Goal: Task Accomplishment & Management: Manage account settings

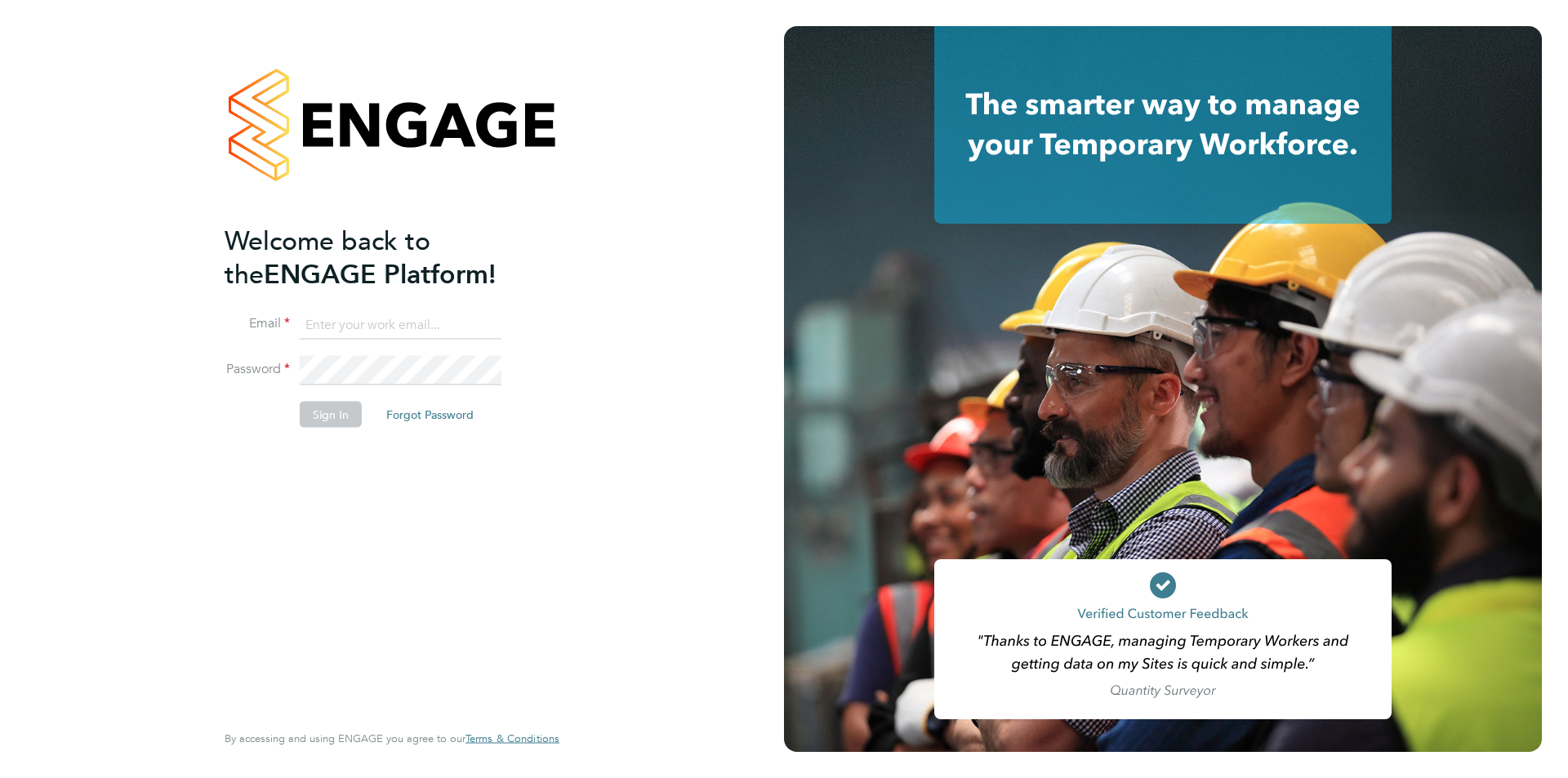
type input "nickbriant@jambo.co"
click at [311, 410] on button "Sign In" at bounding box center [330, 413] width 62 height 26
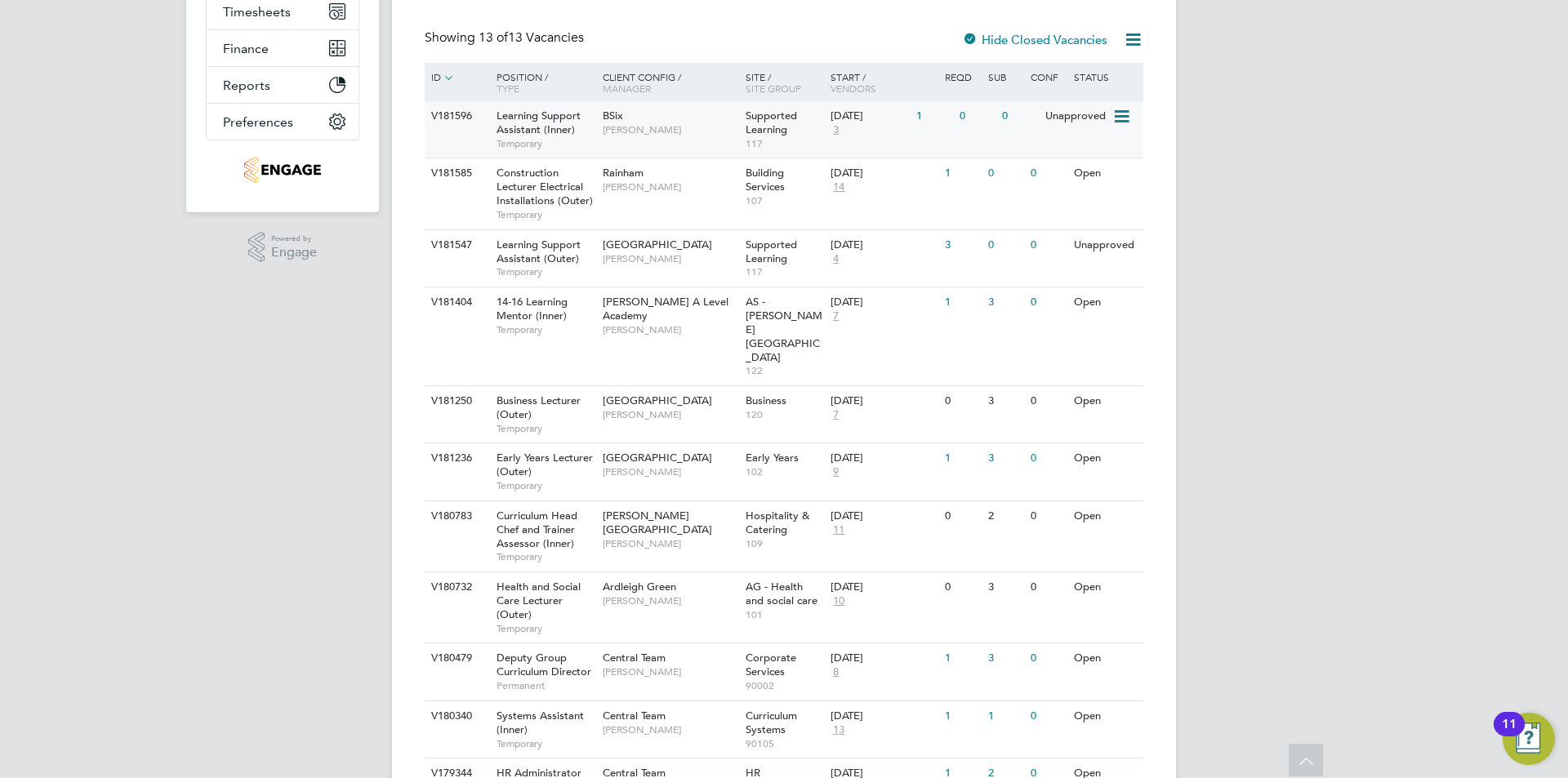
scroll to position [484, 0]
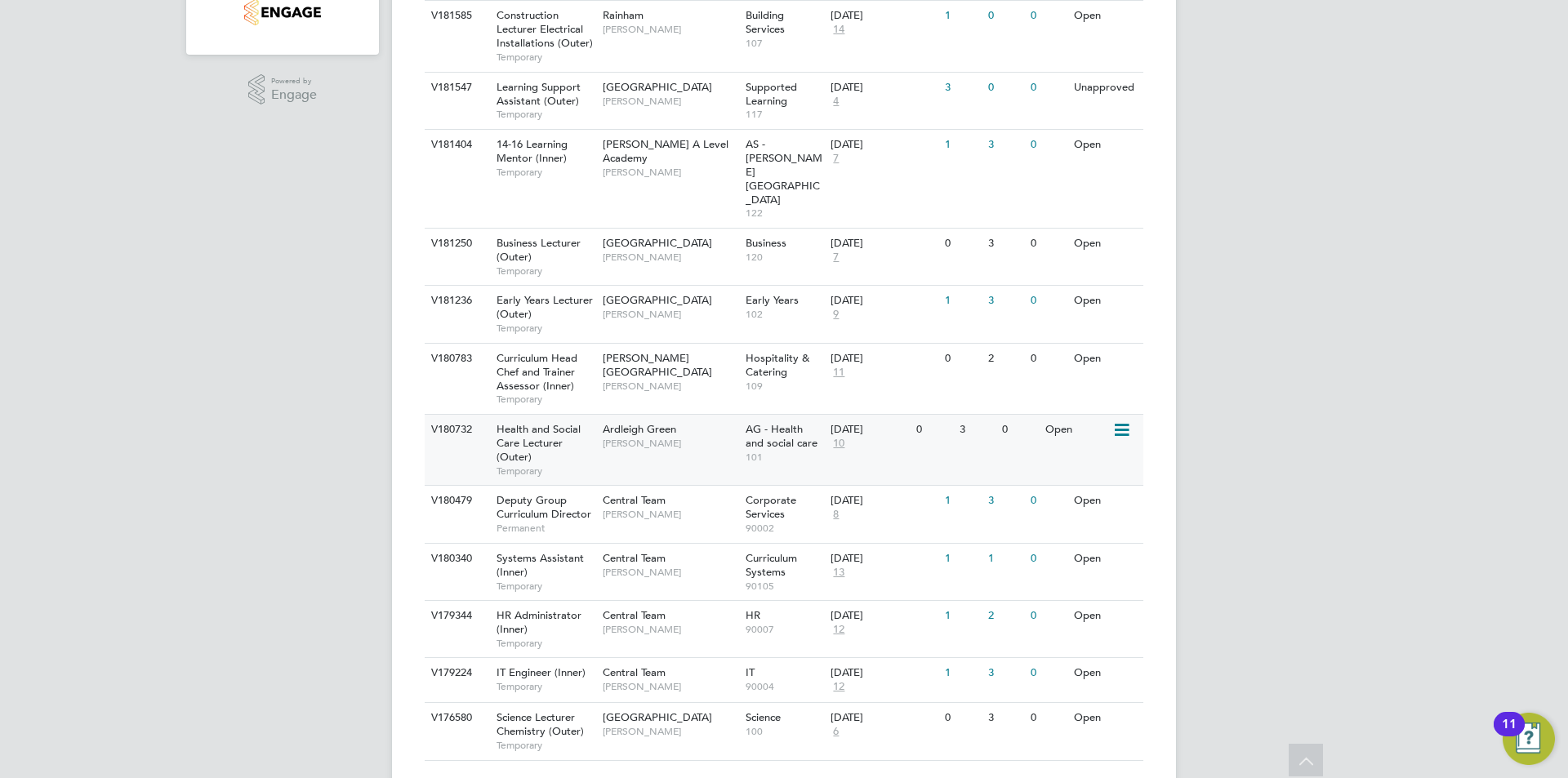
click at [575, 414] on div "Health and Social Care Lecturer (Outer) Temporary" at bounding box center [541, 449] width 114 height 70
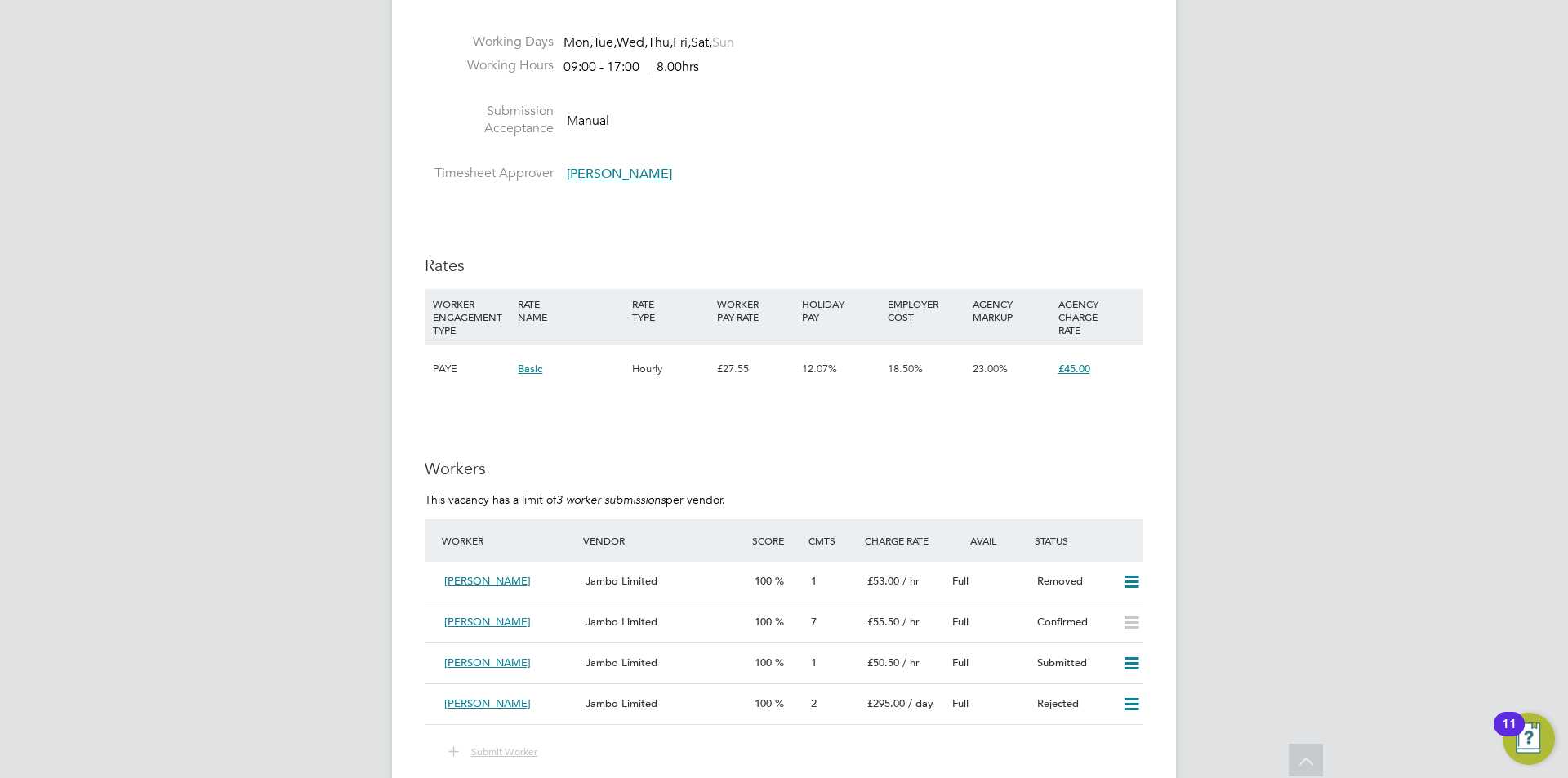
scroll to position [2285, 0]
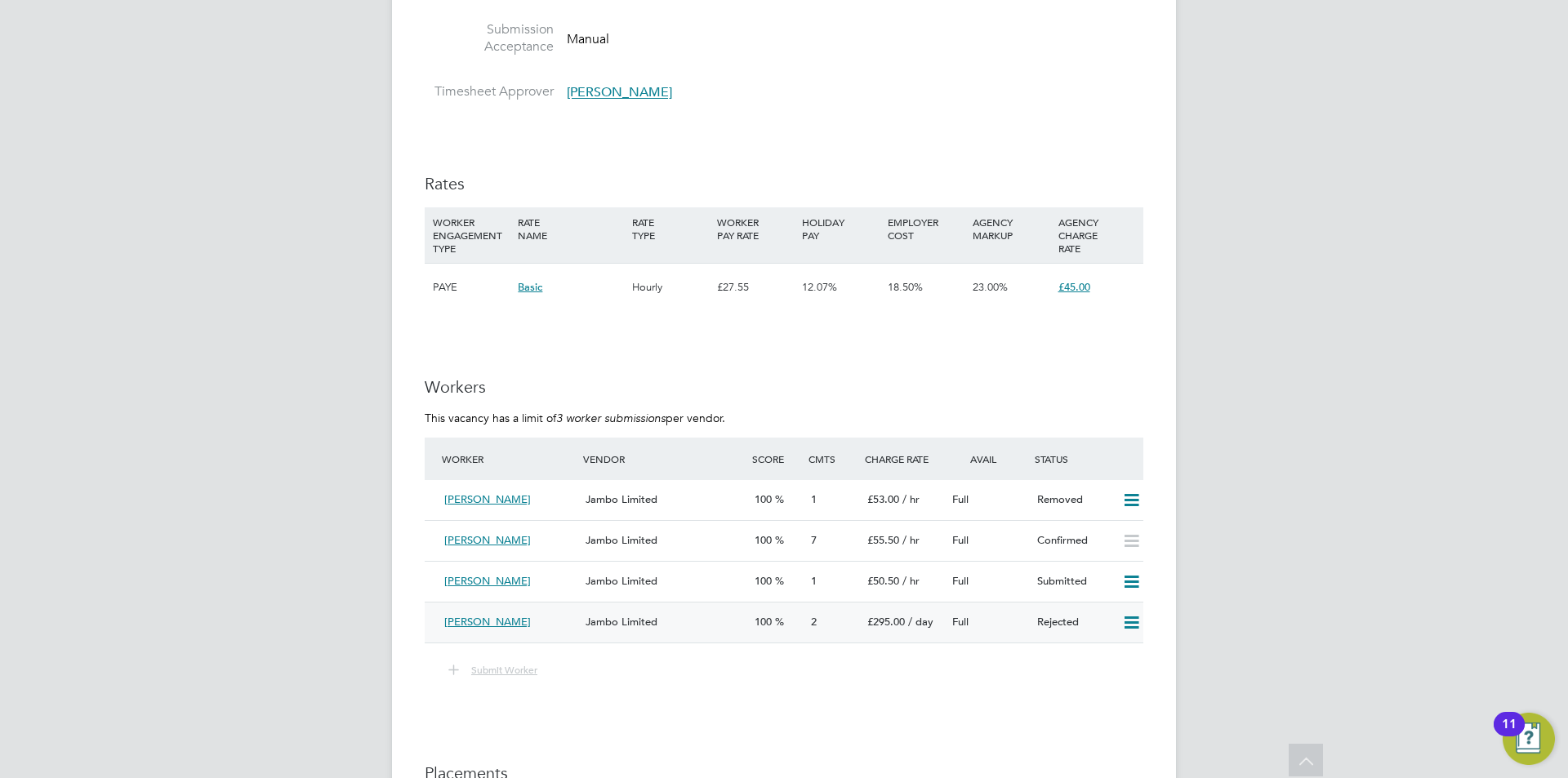
click at [1134, 620] on icon at bounding box center [1131, 622] width 21 height 13
click at [1111, 653] on li "Resubmit" at bounding box center [1104, 657] width 70 height 23
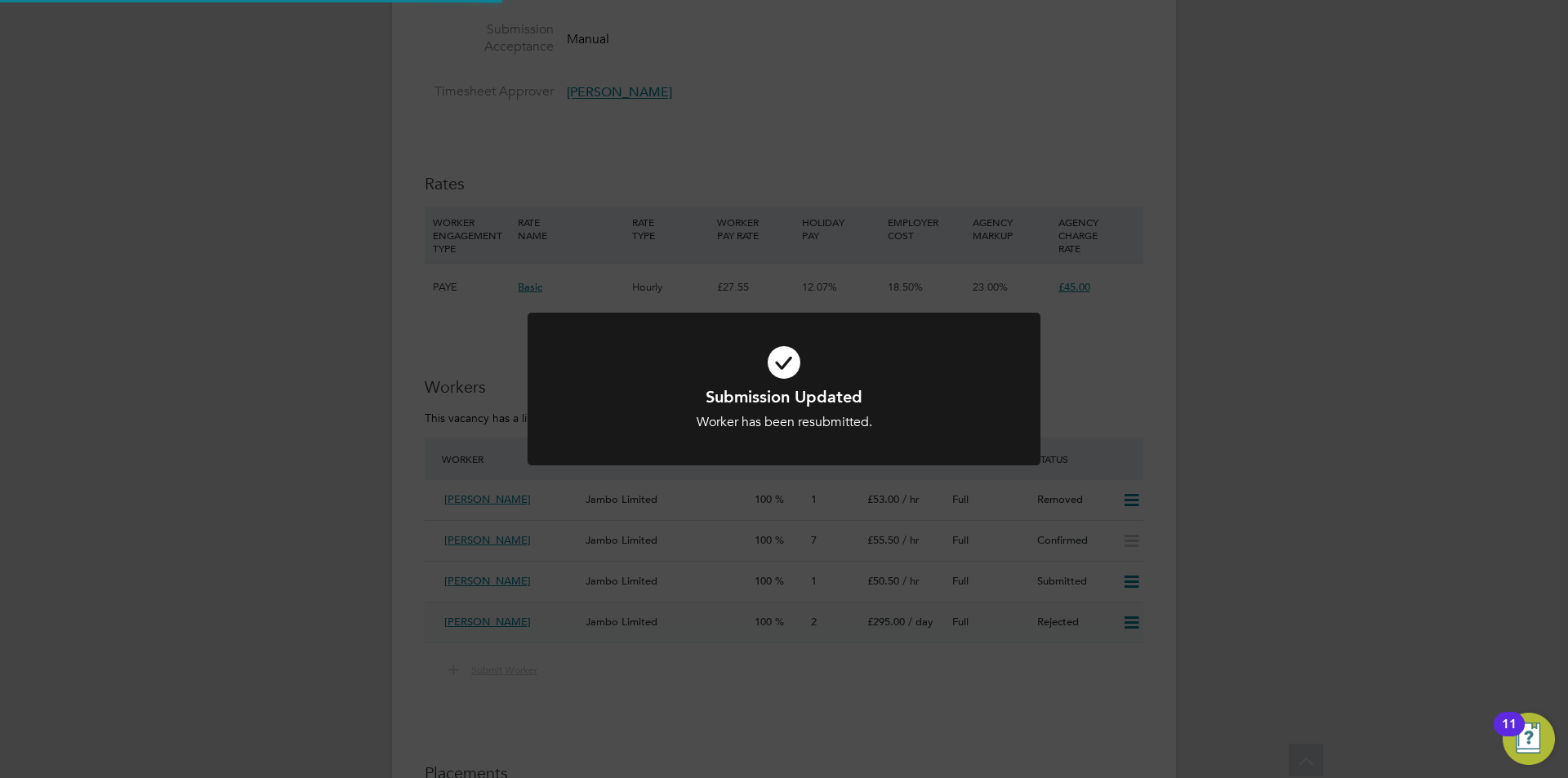
scroll to position [0, 0]
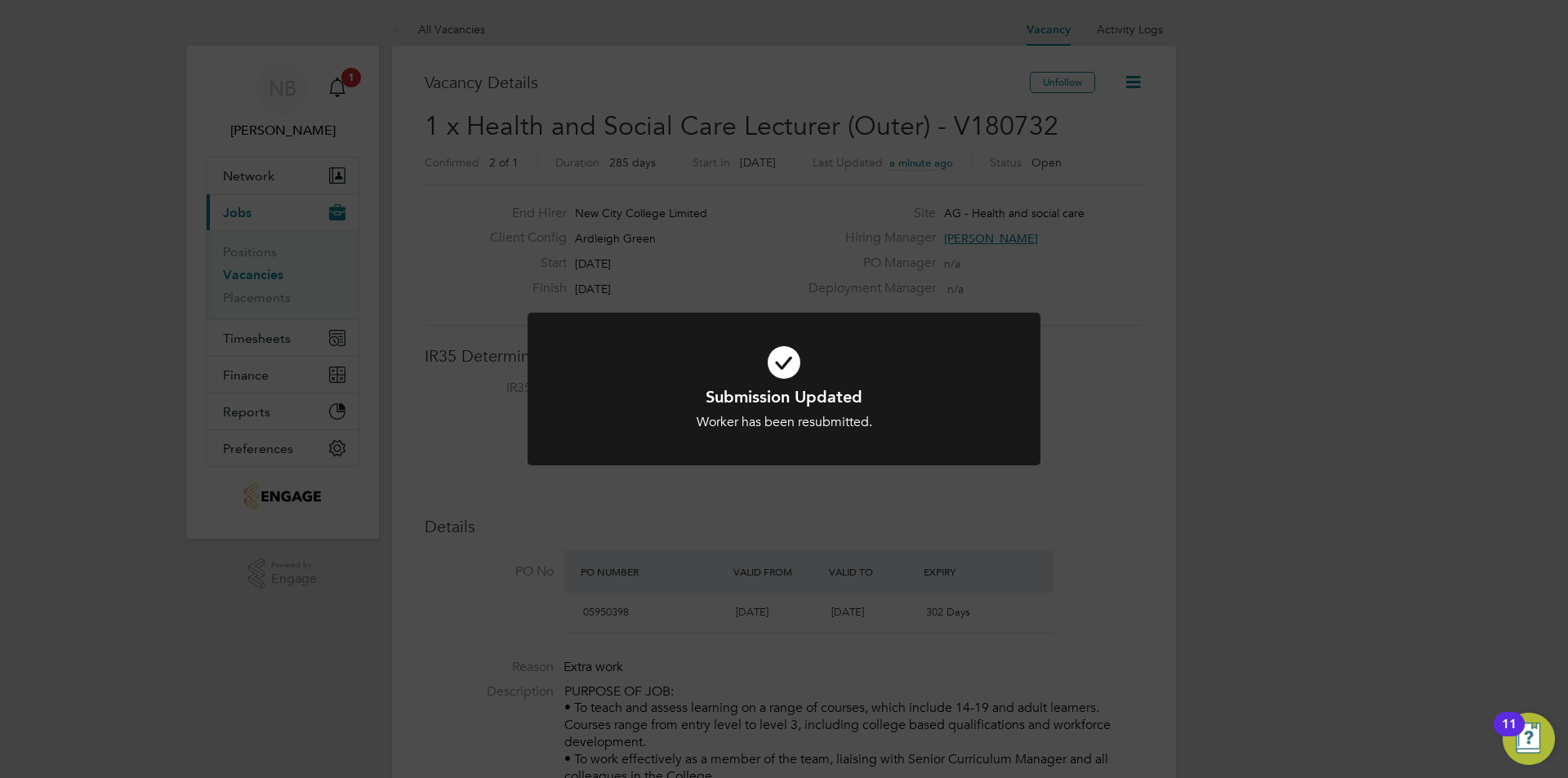
click at [975, 719] on div "Submission Updated Worker has been resubmitted. Cancel Okay" at bounding box center [784, 389] width 1568 height 778
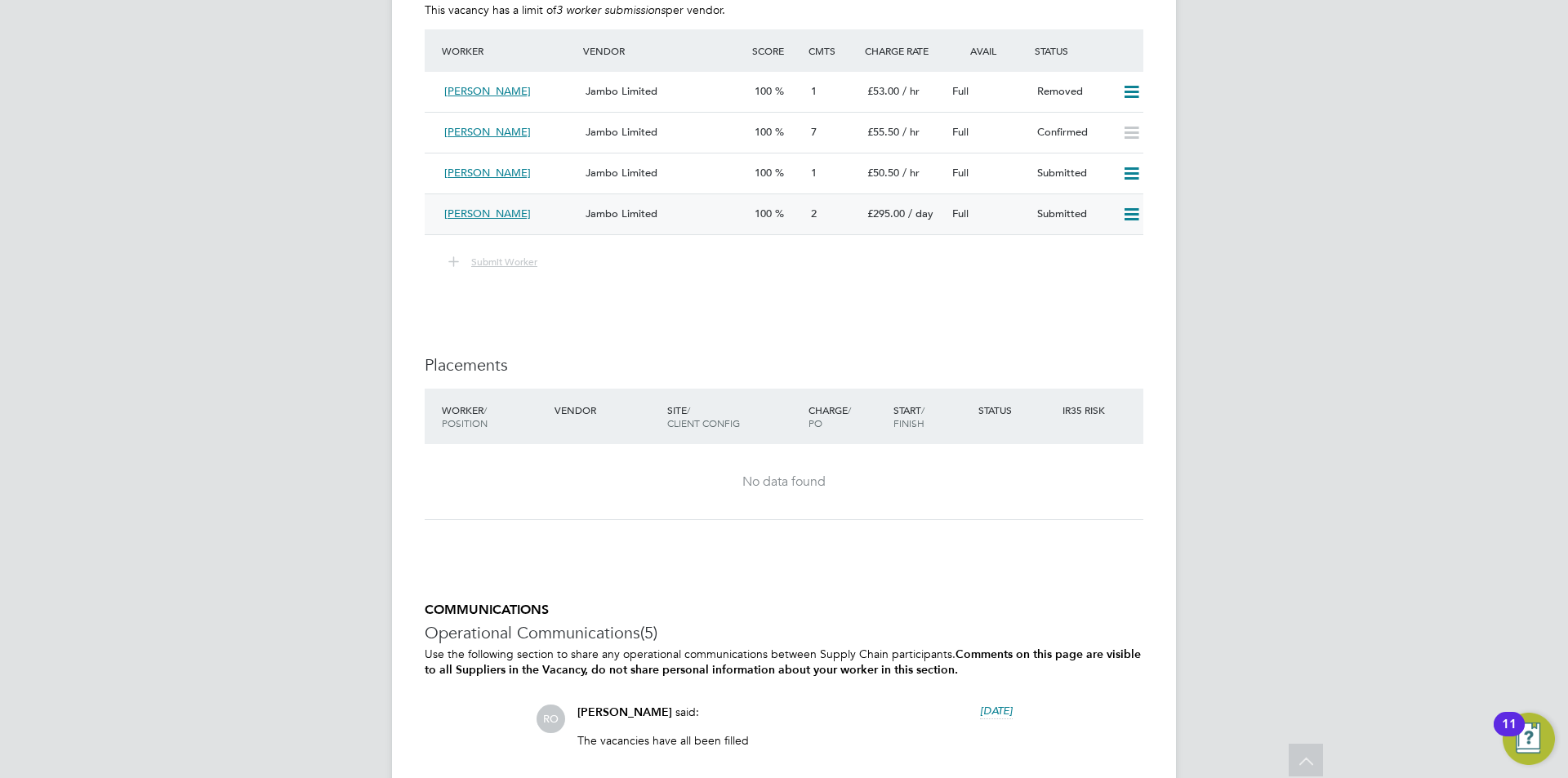
click at [1126, 219] on icon at bounding box center [1131, 214] width 21 height 13
click at [1101, 247] on li "Remove" at bounding box center [1107, 249] width 63 height 23
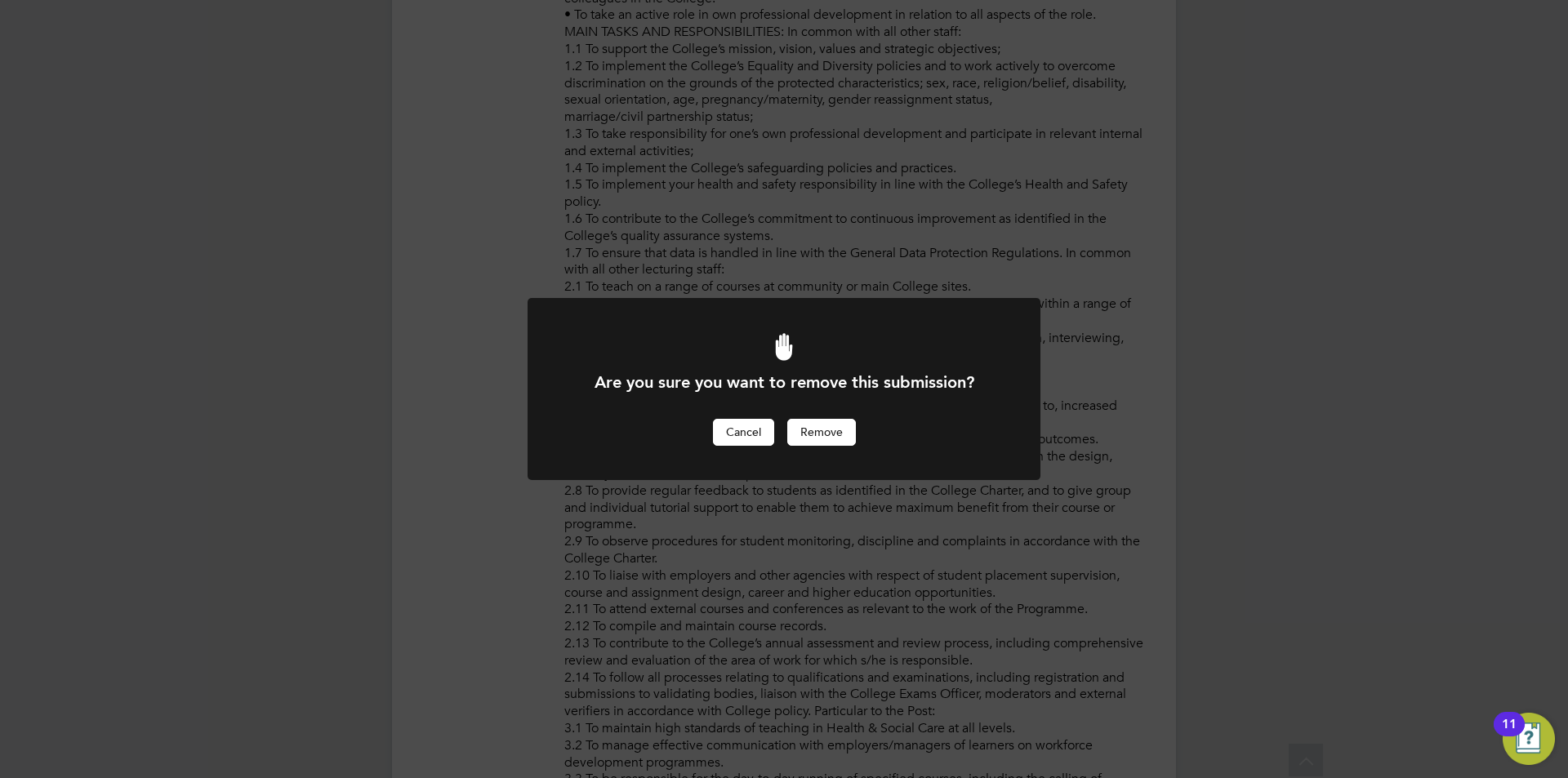
click at [732, 425] on button "Cancel" at bounding box center [743, 431] width 61 height 26
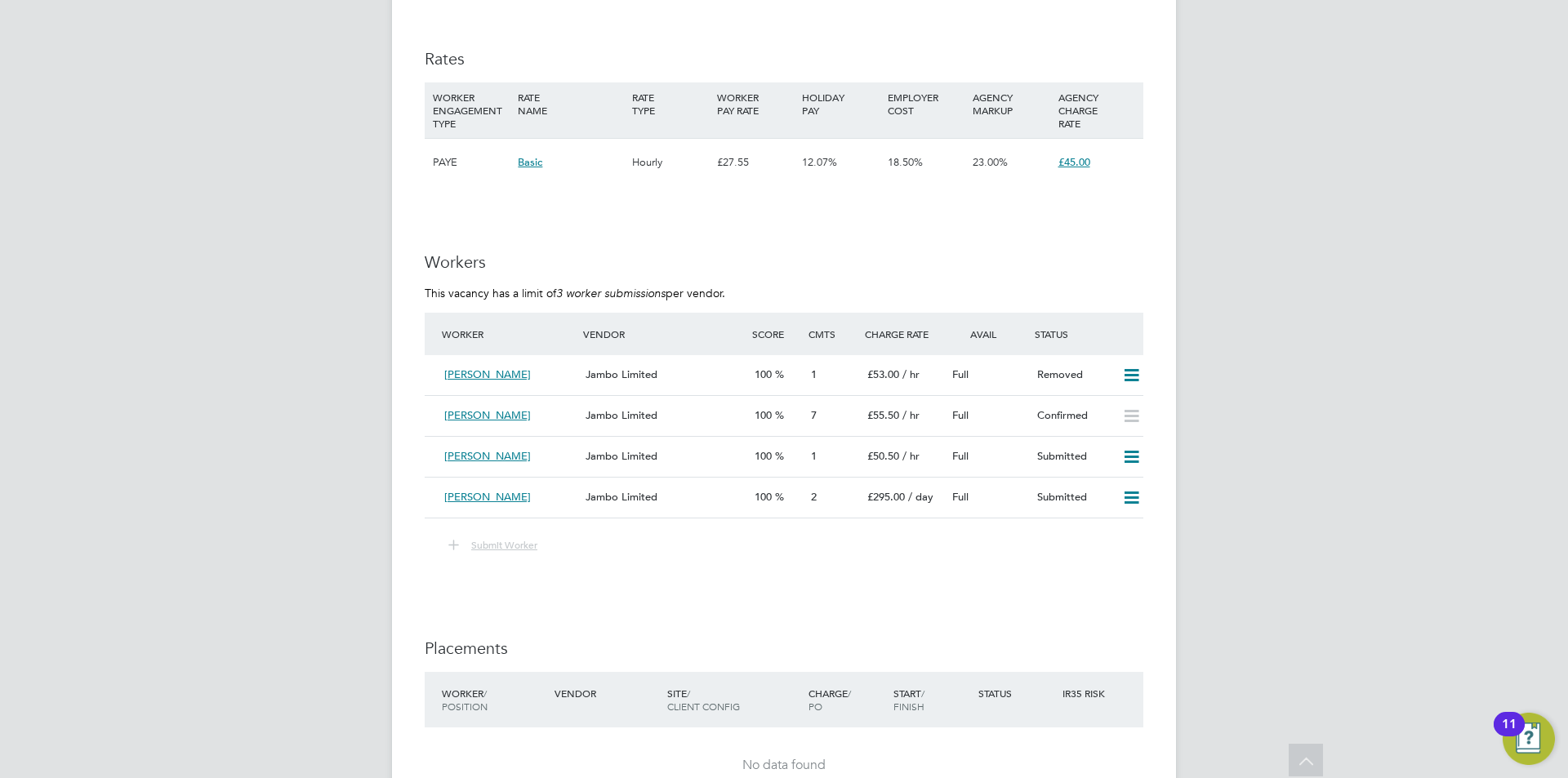
click at [1129, 504] on icon at bounding box center [1131, 498] width 21 height 13
click at [1094, 530] on li "Remove" at bounding box center [1107, 532] width 63 height 23
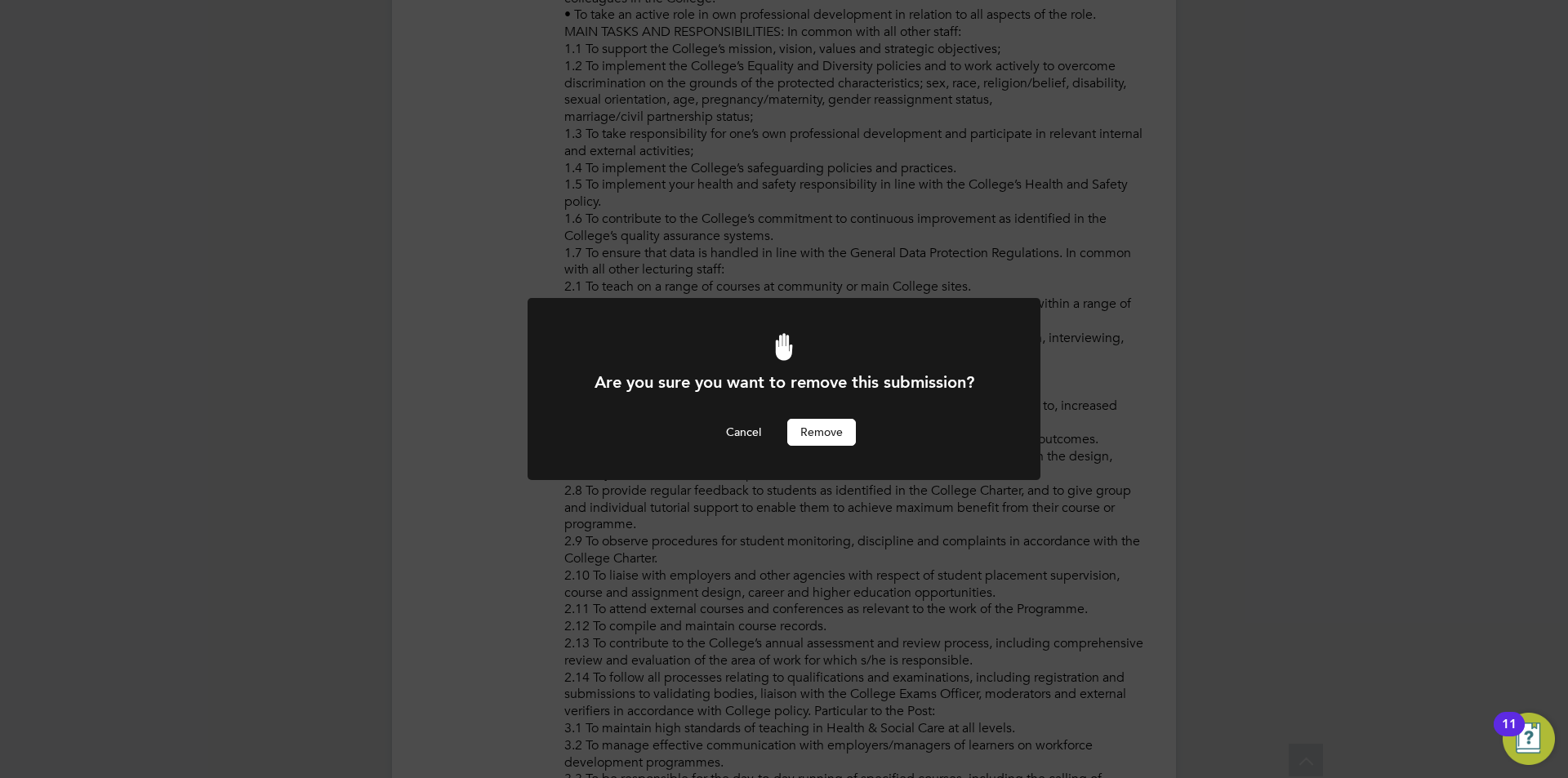
click at [816, 427] on button "Remove" at bounding box center [821, 431] width 69 height 26
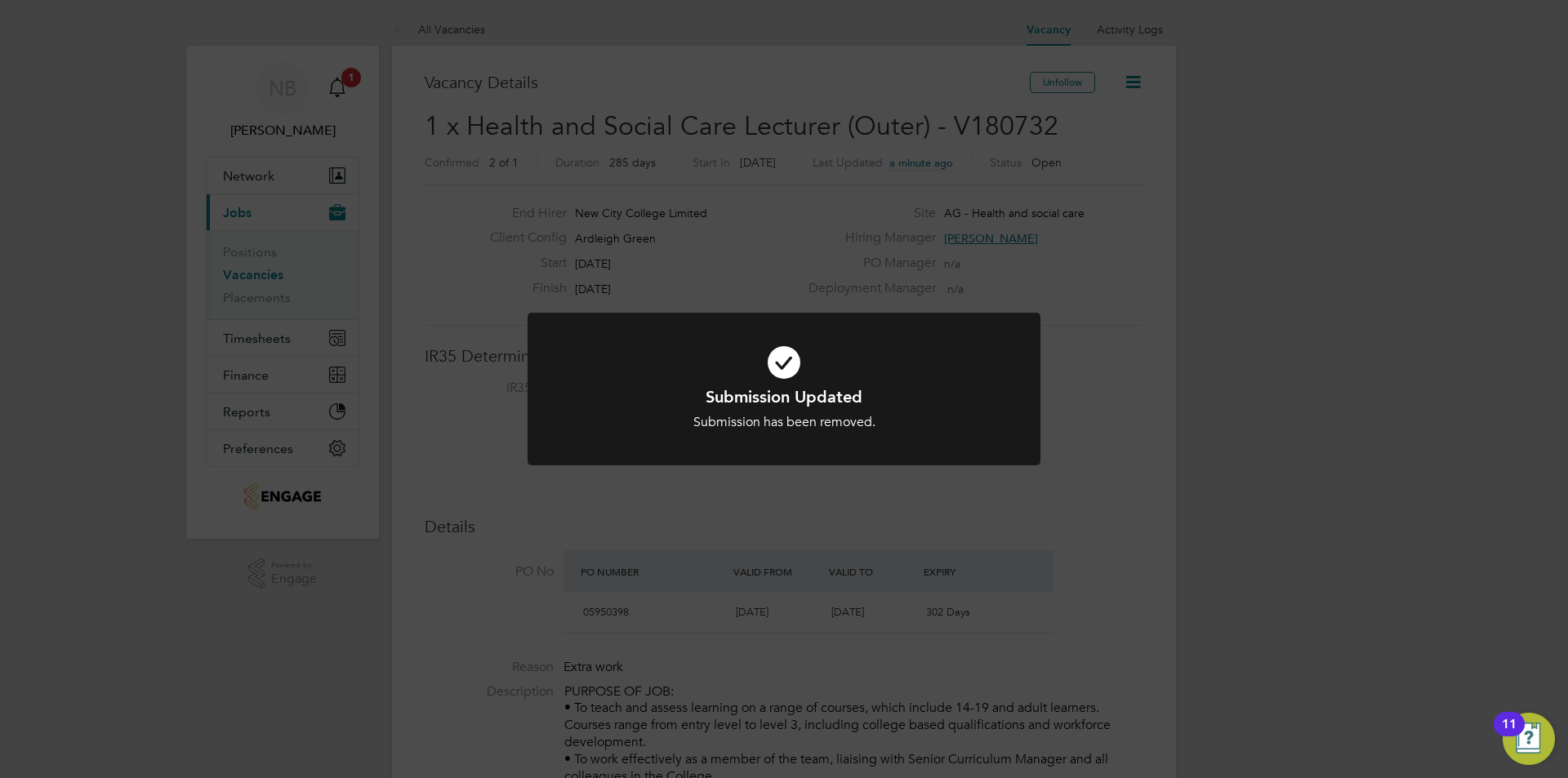
click at [1110, 335] on div "Submission Updated Submission has been removed. Cancel Okay" at bounding box center [784, 389] width 1568 height 778
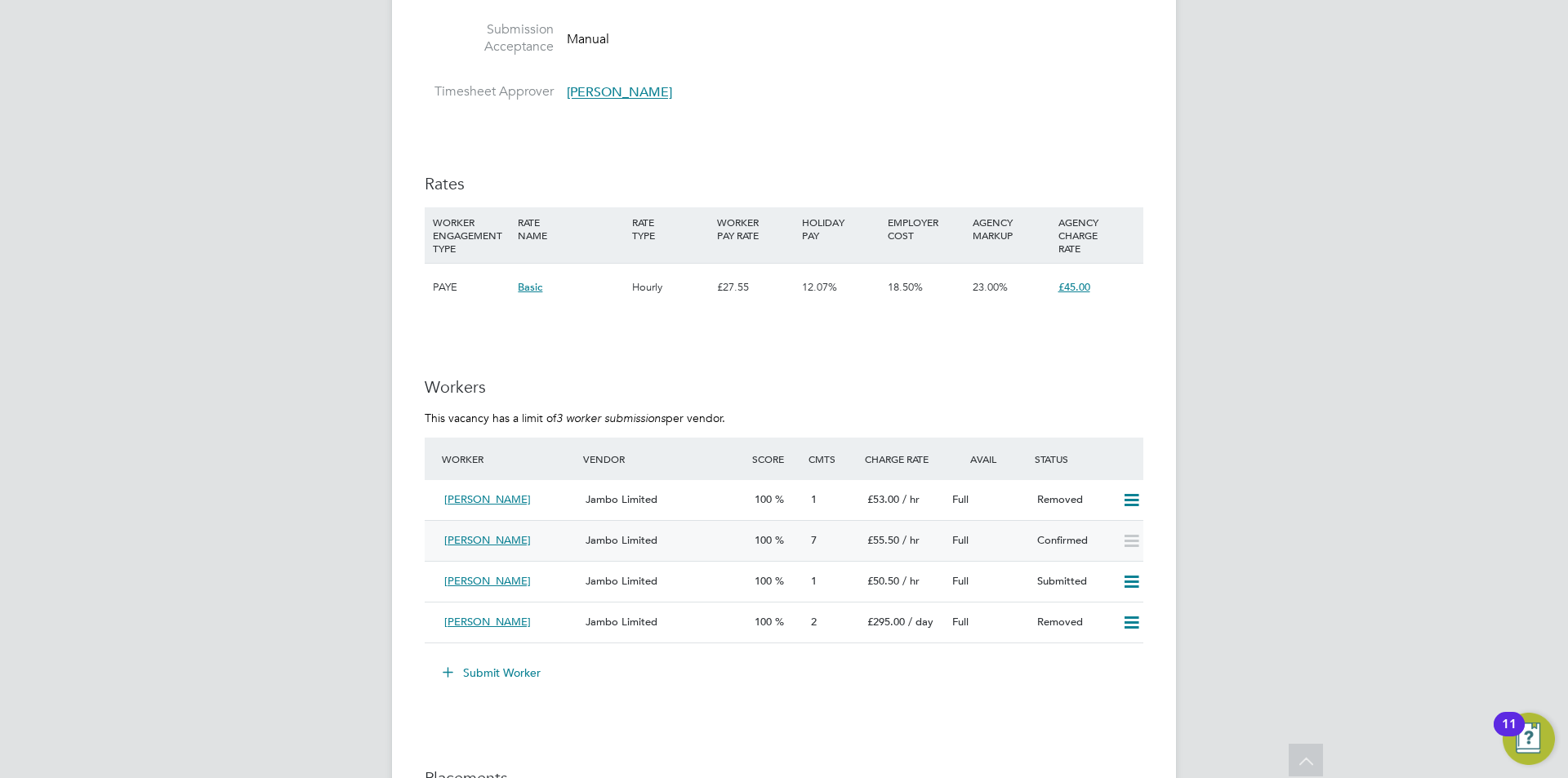
click at [554, 539] on div "[PERSON_NAME]" at bounding box center [508, 540] width 142 height 27
